Goal: Task Accomplishment & Management: Use online tool/utility

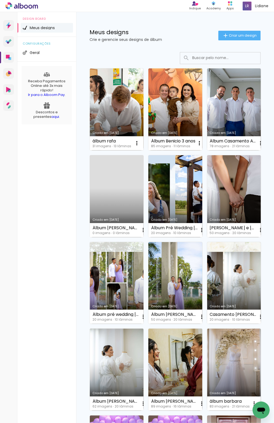
click at [236, 37] on span "Criar um design" at bounding box center [243, 35] width 28 height 3
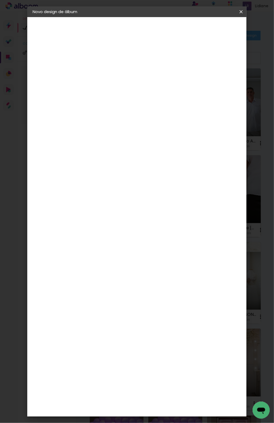
click at [120, 70] on input at bounding box center [120, 72] width 0 height 8
type input "album bianca e [PERSON_NAME]"
type paper-input "album bianca e [PERSON_NAME]"
click at [175, 31] on paper-button "Avançar" at bounding box center [162, 28] width 26 height 9
click at [0, 0] on slot "Tamanho Livre" at bounding box center [0, 0] width 0 height 0
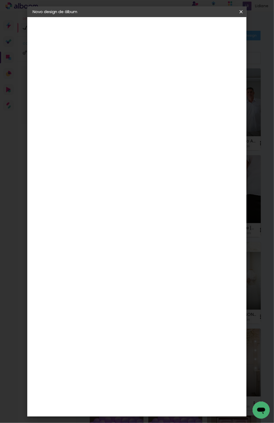
click at [220, 24] on paper-button "Avançar" at bounding box center [207, 28] width 26 height 9
click at [172, 155] on input "60" at bounding box center [166, 159] width 14 height 8
type input "6"
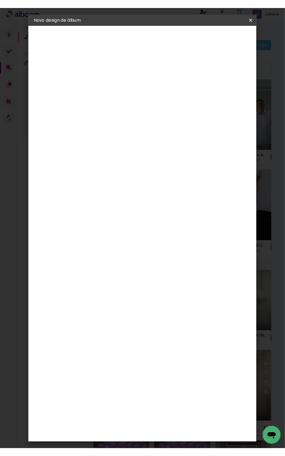
scroll to position [50, 0]
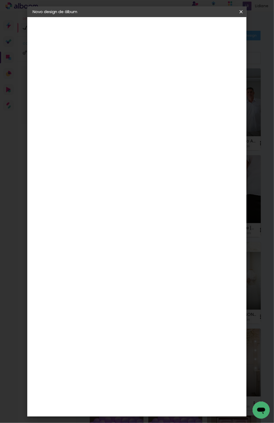
type input "50"
type paper-input "50"
click at [107, 124] on input "30" at bounding box center [103, 124] width 14 height 8
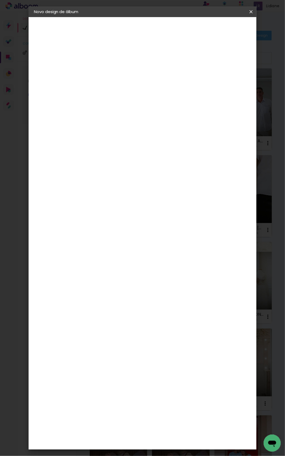
type input "20"
type paper-input "20"
click at [218, 32] on span "Iniciar design" at bounding box center [212, 29] width 12 height 7
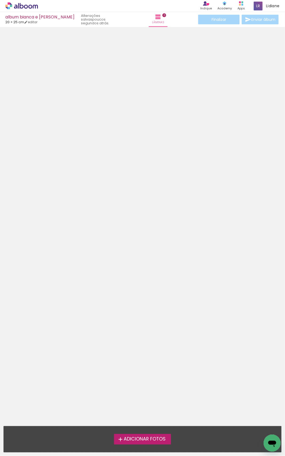
click at [143, 423] on span "Adicionar Fotos" at bounding box center [145, 439] width 42 height 5
click at [0, 0] on input "file" at bounding box center [0, 0] width 0 height 0
click at [136, 423] on span "Adicionar Fotos" at bounding box center [145, 439] width 42 height 5
click at [0, 0] on input "file" at bounding box center [0, 0] width 0 height 0
click at [141, 423] on span "Adicionar Fotos" at bounding box center [145, 439] width 42 height 5
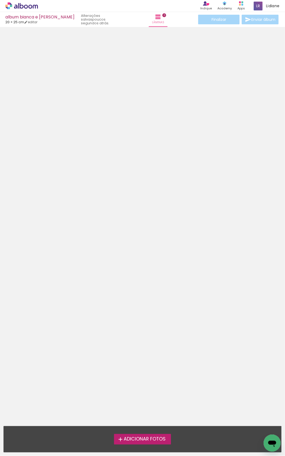
click at [0, 0] on input "file" at bounding box center [0, 0] width 0 height 0
click at [141, 423] on span "Adicionar Fotos" at bounding box center [145, 439] width 42 height 5
click at [0, 0] on input "file" at bounding box center [0, 0] width 0 height 0
click at [141, 423] on span "Adicionar Fotos" at bounding box center [145, 439] width 42 height 5
click at [0, 0] on input "file" at bounding box center [0, 0] width 0 height 0
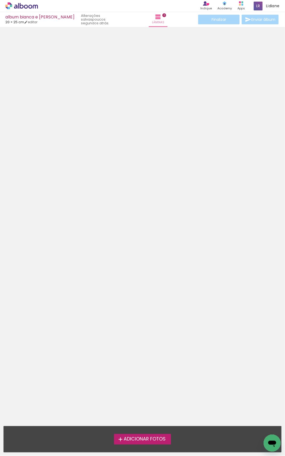
click at [141, 423] on span "Adicionar Fotos" at bounding box center [145, 439] width 42 height 5
click at [0, 0] on input "file" at bounding box center [0, 0] width 0 height 0
click at [141, 423] on span "Adicionar Fotos" at bounding box center [145, 439] width 42 height 5
click at [0, 0] on input "file" at bounding box center [0, 0] width 0 height 0
click at [141, 423] on span "Adicionar Fotos" at bounding box center [145, 439] width 42 height 5
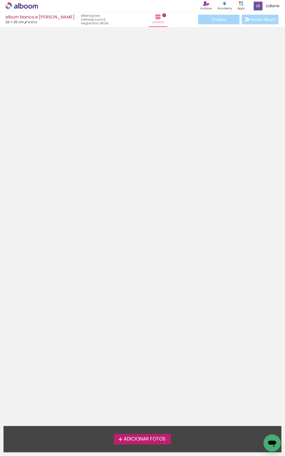
click at [0, 0] on input "file" at bounding box center [0, 0] width 0 height 0
click at [141, 423] on span "Adicionar Fotos" at bounding box center [145, 439] width 42 height 5
click at [0, 0] on input "file" at bounding box center [0, 0] width 0 height 0
click at [141, 423] on span "Adicionar Fotos" at bounding box center [145, 439] width 42 height 5
click at [0, 0] on input "file" at bounding box center [0, 0] width 0 height 0
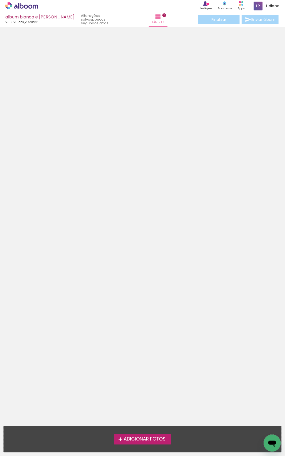
click at [141, 423] on span "Adicionar Fotos" at bounding box center [145, 439] width 42 height 5
click at [0, 0] on input "file" at bounding box center [0, 0] width 0 height 0
click at [141, 423] on span "Adicionar Fotos" at bounding box center [145, 439] width 42 height 5
click at [0, 0] on input "file" at bounding box center [0, 0] width 0 height 0
click at [141, 423] on span "Adicionar Fotos" at bounding box center [145, 439] width 42 height 5
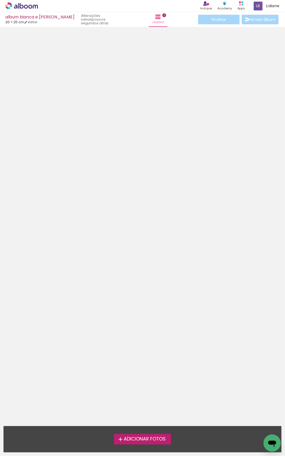
click at [0, 0] on input "file" at bounding box center [0, 0] width 0 height 0
click at [141, 423] on span "Adicionar Fotos" at bounding box center [145, 439] width 42 height 5
click at [0, 0] on input "file" at bounding box center [0, 0] width 0 height 0
click at [141, 423] on span "Adicionar Fotos" at bounding box center [145, 439] width 42 height 5
click at [0, 0] on input "file" at bounding box center [0, 0] width 0 height 0
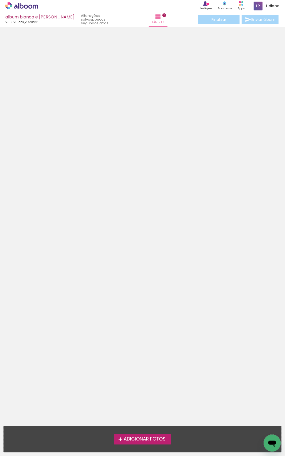
click at [141, 423] on span "Adicionar Fotos" at bounding box center [145, 439] width 42 height 5
click at [0, 0] on input "file" at bounding box center [0, 0] width 0 height 0
click at [131, 423] on span "Adicionar Fotos" at bounding box center [145, 439] width 42 height 5
click at [0, 0] on input "file" at bounding box center [0, 0] width 0 height 0
click at [141, 423] on div "Adicionar Fotos Solte suas fotos aqui..." at bounding box center [143, 440] width 278 height 26
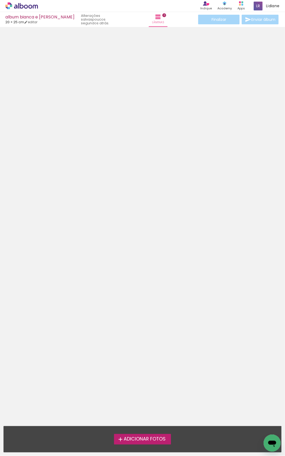
click at [141, 423] on div "Adicionar Fotos Solte suas fotos aqui..." at bounding box center [143, 440] width 278 height 26
drag, startPoint x: 188, startPoint y: 0, endPoint x: -72, endPoint y: 153, distance: 302.1
click at [0, 153] on html "link( href="../../bower_components/polymer/polymer.html" rel="import" ) picture…" at bounding box center [142, 228] width 285 height 456
drag, startPoint x: 189, startPoint y: 116, endPoint x: 213, endPoint y: 393, distance: 278.5
click at [215, 0] on div "album bianca e higor 20 × 25 cm editar poucos segundos atrás. Lâminas 0 Finaliz…" at bounding box center [142, 0] width 285 height 0
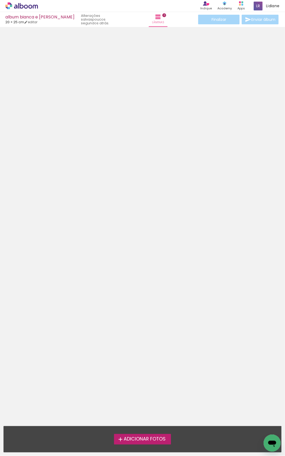
drag, startPoint x: 157, startPoint y: 0, endPoint x: 167, endPoint y: 272, distance: 271.7
click at [162, 0] on div "album bianca e higor 20 × 25 cm editar poucos segundos atrás. Lâminas 0 Finaliz…" at bounding box center [142, 0] width 285 height 0
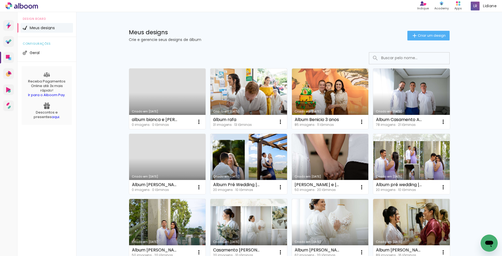
click at [158, 92] on link "Criado em [DATE]" at bounding box center [167, 98] width 77 height 60
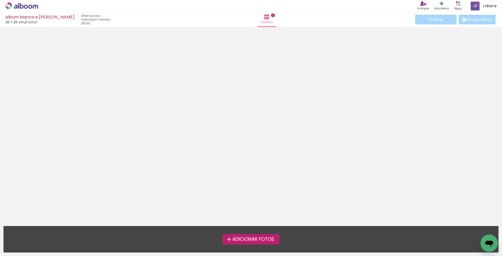
click at [243, 237] on span "Adicionar Fotos" at bounding box center [253, 239] width 42 height 5
click at [0, 0] on input "file" at bounding box center [0, 0] width 0 height 0
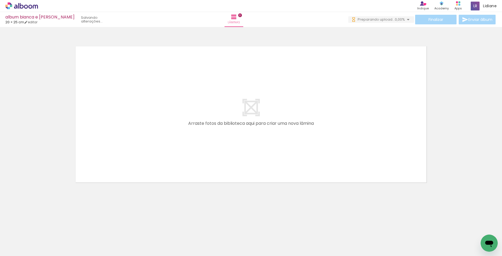
click at [24, 250] on span "Adicionar Fotos" at bounding box center [19, 248] width 16 height 6
click at [0, 0] on input "file" at bounding box center [0, 0] width 0 height 0
click at [18, 248] on span "Adicionar Fotos" at bounding box center [19, 248] width 16 height 6
click at [0, 0] on input "file" at bounding box center [0, 0] width 0 height 0
click at [19, 247] on span "Adicionar Fotos" at bounding box center [19, 248] width 16 height 6
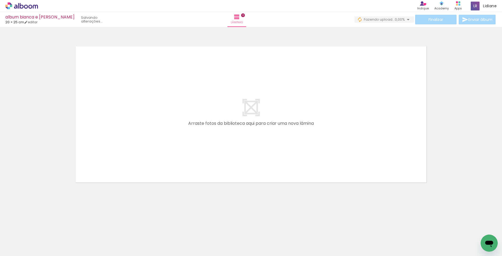
click at [0, 0] on input "file" at bounding box center [0, 0] width 0 height 0
click at [246, 155] on quentale-layouter at bounding box center [251, 113] width 358 height 143
click at [23, 244] on div "Biblioteca 59 fotos Todas as fotos Não utilizadas Adicionar Fotos" at bounding box center [16, 239] width 33 height 26
click at [23, 245] on span "Adicionar Fotos" at bounding box center [19, 248] width 16 height 6
click at [0, 0] on input "file" at bounding box center [0, 0] width 0 height 0
